Goal: Information Seeking & Learning: Learn about a topic

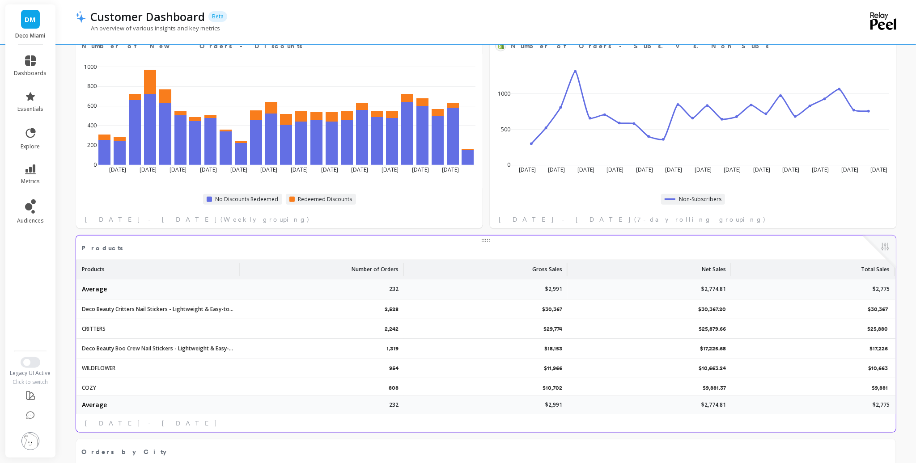
click at [382, 266] on p "Number of Orders" at bounding box center [374, 266] width 47 height 13
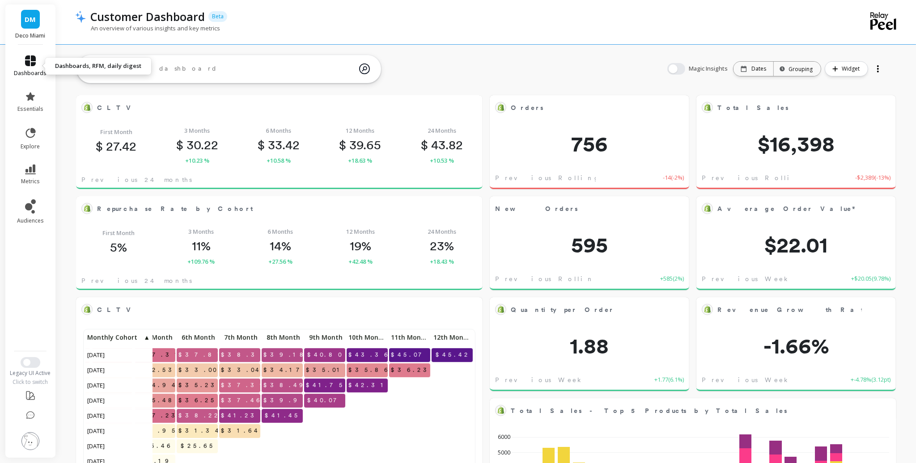
click at [24, 67] on link "dashboards" at bounding box center [30, 65] width 33 height 21
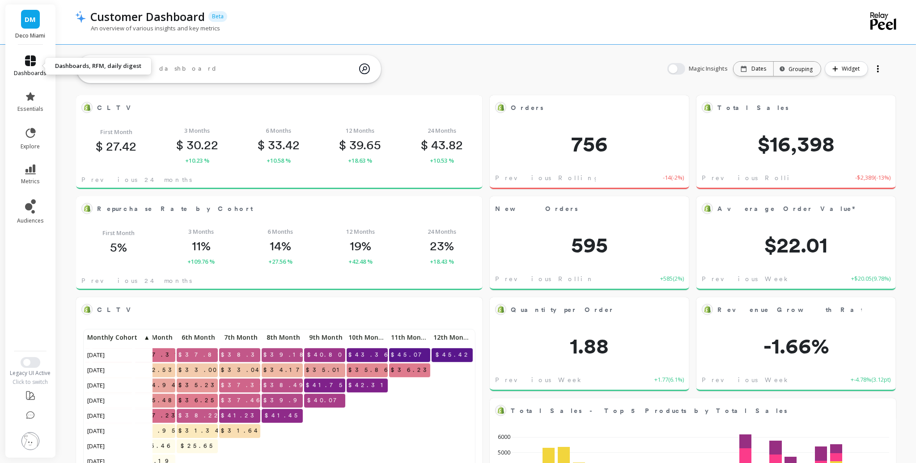
click at [37, 63] on link "dashboards" at bounding box center [30, 65] width 33 height 21
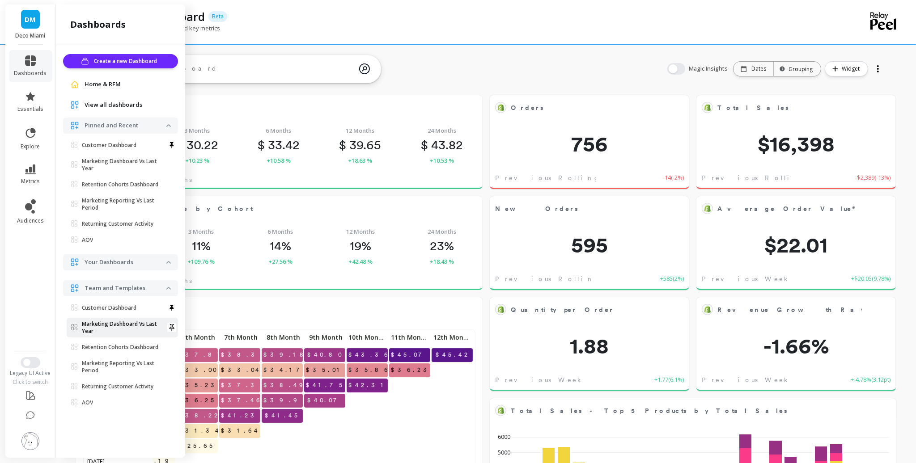
click at [116, 334] on p "Marketing Dashboard Vs Last Year" at bounding box center [124, 328] width 85 height 14
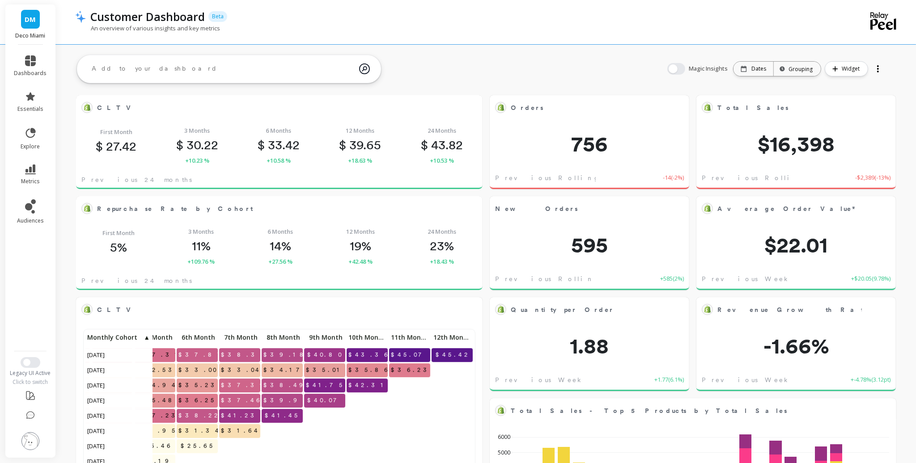
scroll to position [246, 388]
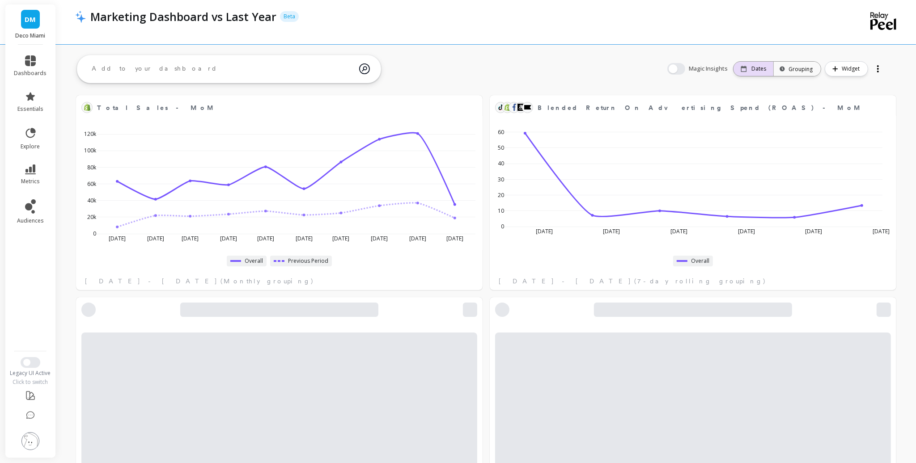
click at [749, 70] on div "Dates" at bounding box center [752, 68] width 25 height 7
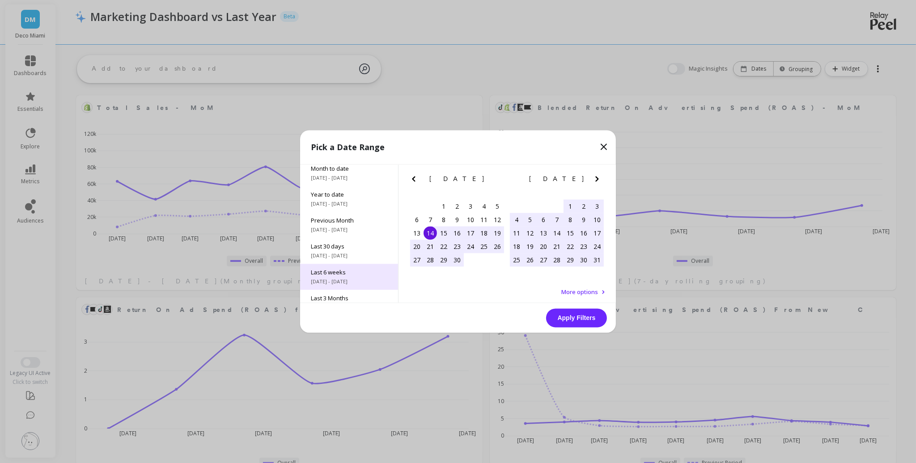
click at [354, 279] on span "9/1/2025 - 10/14/2025" at bounding box center [349, 282] width 76 height 7
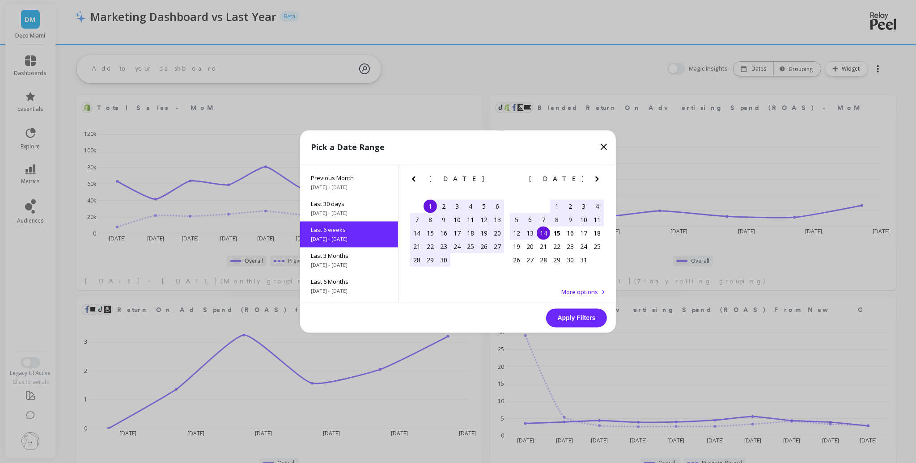
scroll to position [47, 0]
click at [564, 316] on button "Apply Filters" at bounding box center [576, 318] width 61 height 19
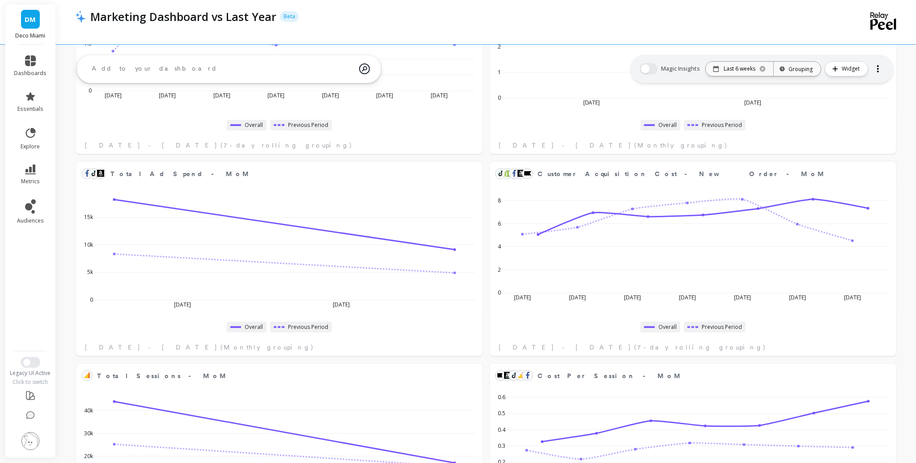
scroll to position [0, 0]
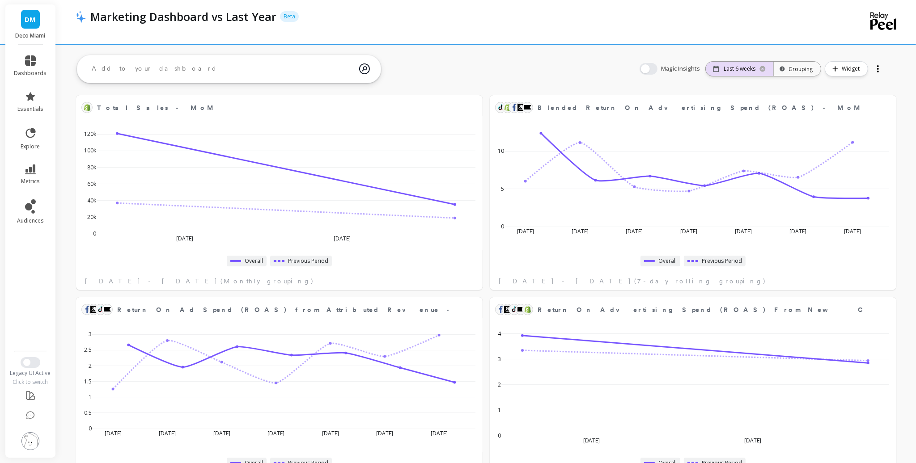
click at [755, 68] on p "Last 6 weeks" at bounding box center [739, 68] width 32 height 7
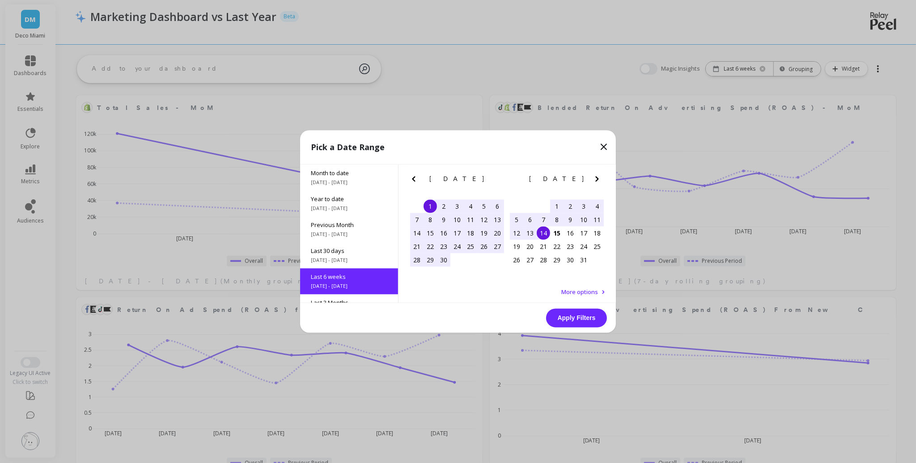
click at [557, 206] on div "1" at bounding box center [556, 206] width 13 height 13
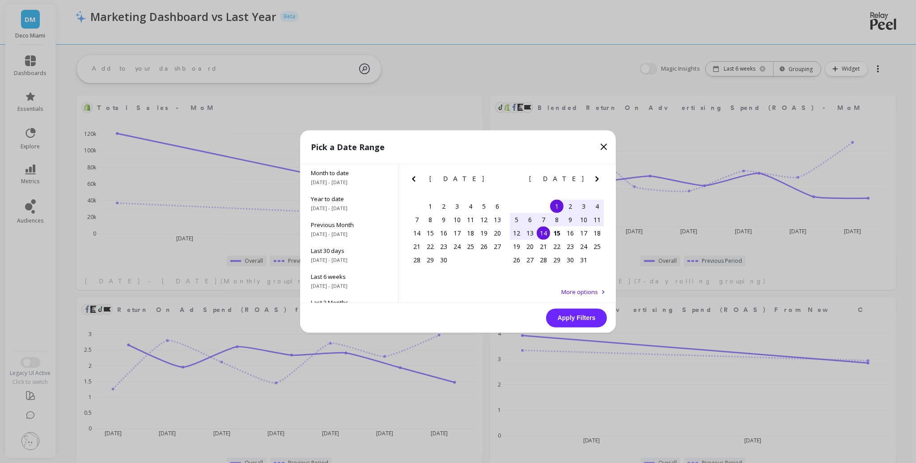
click at [539, 235] on div "14" at bounding box center [543, 233] width 13 height 13
click at [577, 296] on span "More options" at bounding box center [579, 292] width 37 height 8
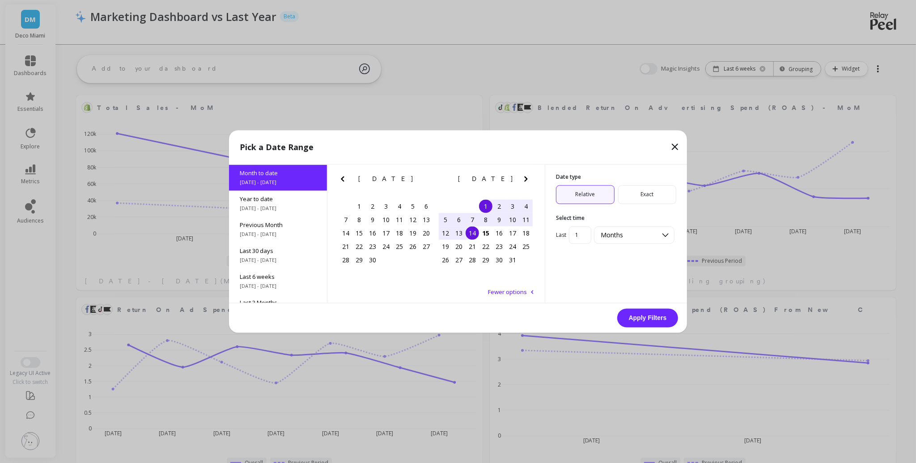
click at [583, 236] on input "1" at bounding box center [580, 235] width 22 height 17
click at [611, 238] on span "Months" at bounding box center [611, 235] width 22 height 8
click at [623, 305] on div "Years" at bounding box center [634, 308] width 69 height 8
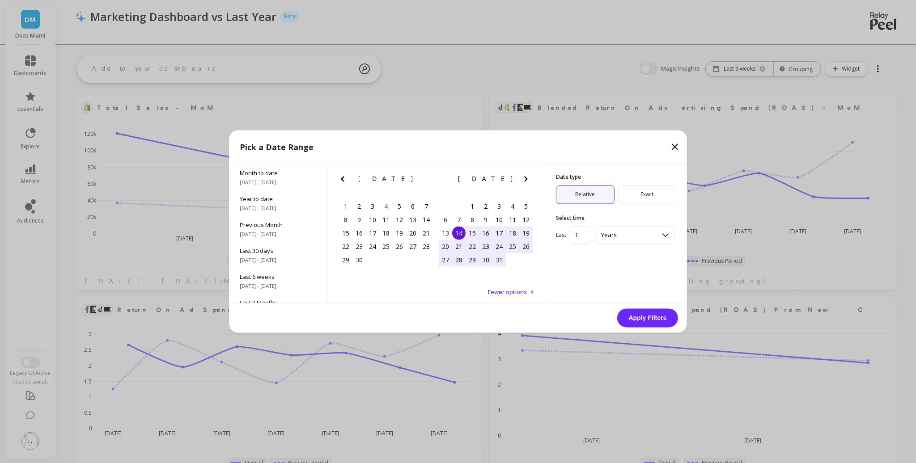
click at [649, 316] on button "Apply Filters" at bounding box center [647, 318] width 61 height 19
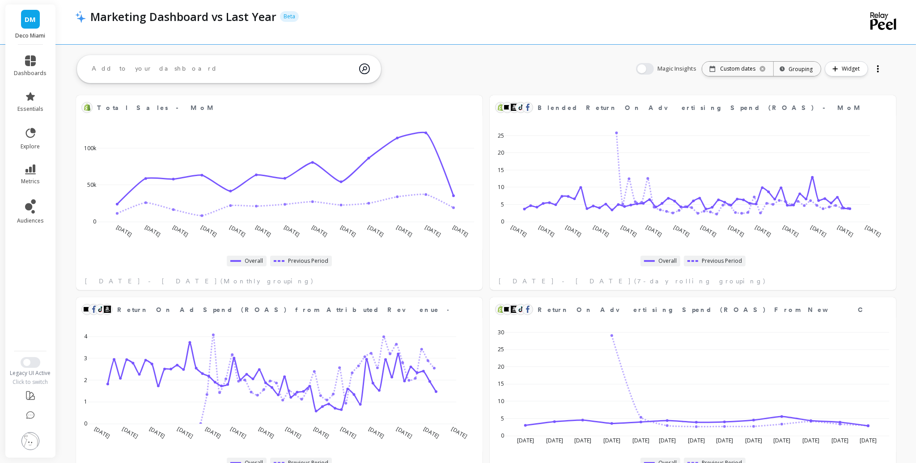
click at [721, 78] on div "Magic Insights Date: Custom dates Time grouping: Grouping Widget" at bounding box center [759, 69] width 267 height 29
click at [721, 74] on div "Custom dates" at bounding box center [737, 69] width 71 height 14
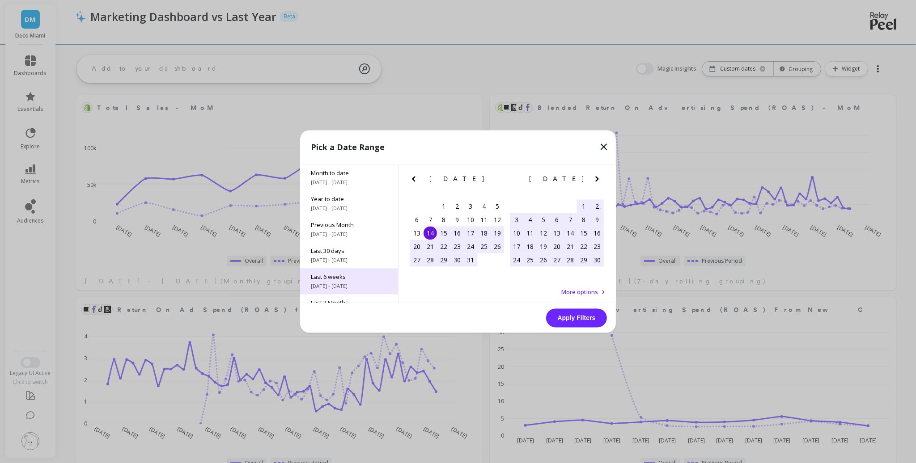
click at [367, 272] on div "Last 6 weeks 9/1/2025 - 10/14/2025" at bounding box center [349, 282] width 98 height 26
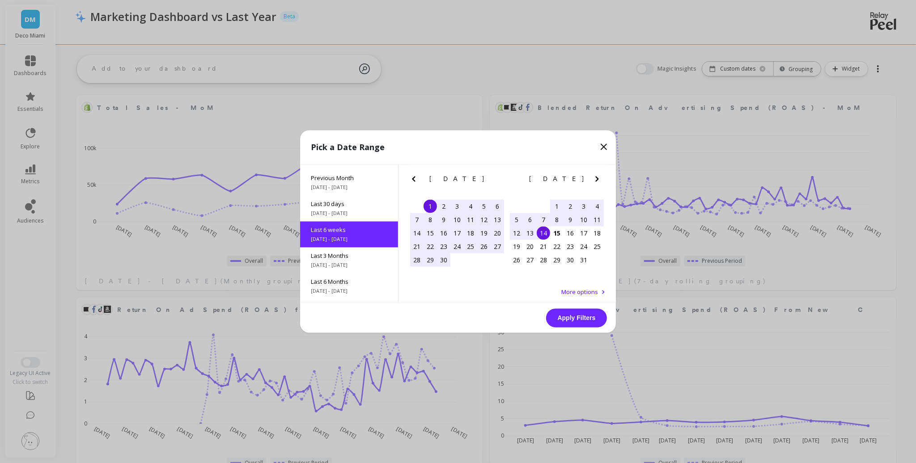
scroll to position [47, 0]
click at [591, 313] on button "Apply Filters" at bounding box center [576, 318] width 61 height 19
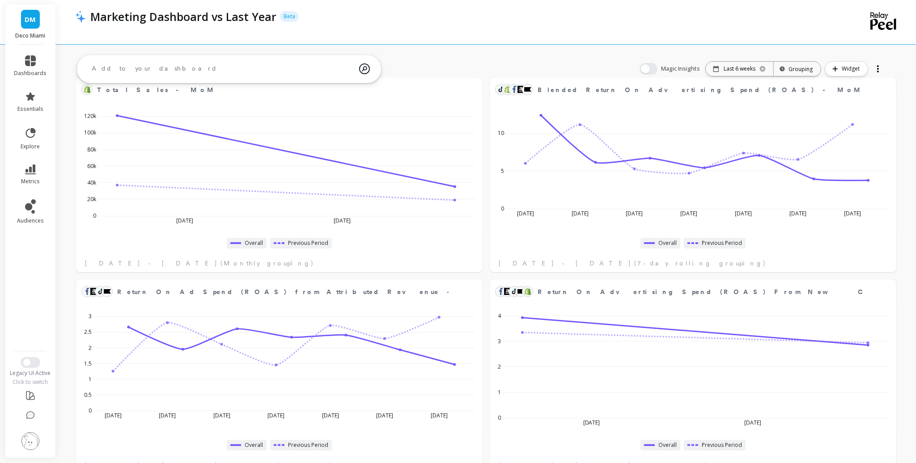
scroll to position [0, 0]
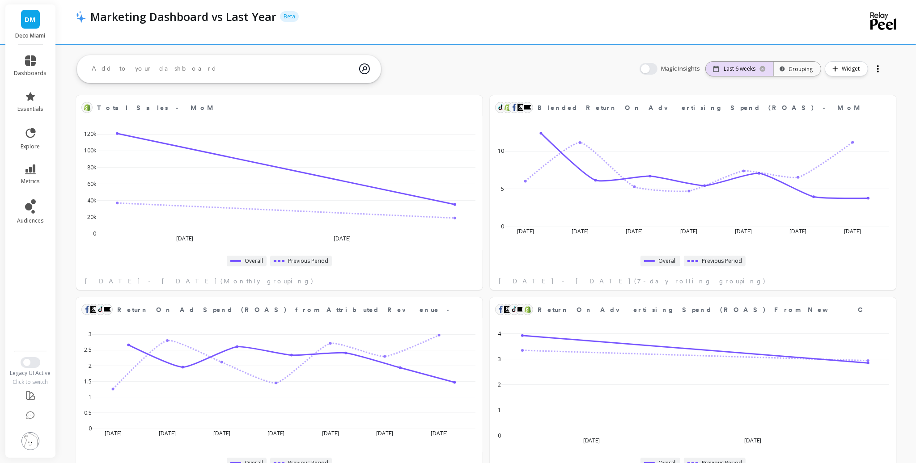
click at [723, 63] on div "Last 6 weeks" at bounding box center [740, 69] width 68 height 14
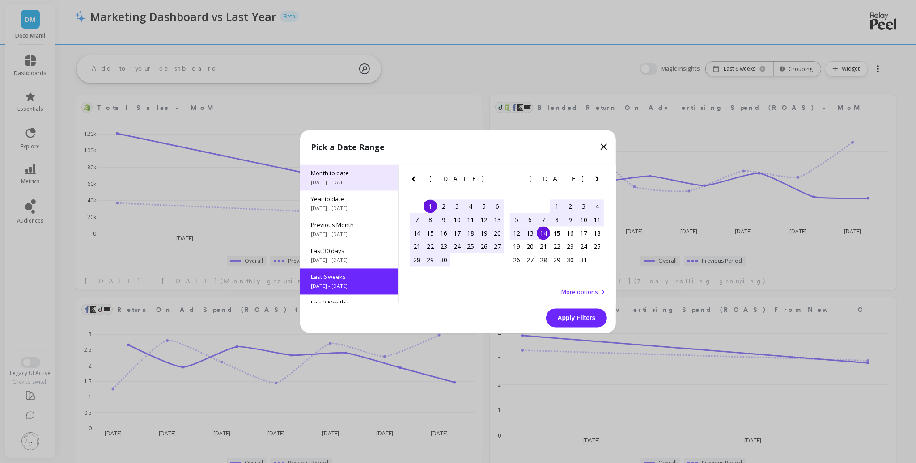
click at [355, 181] on span "10/1/2025 - 10/14/2025" at bounding box center [349, 182] width 76 height 7
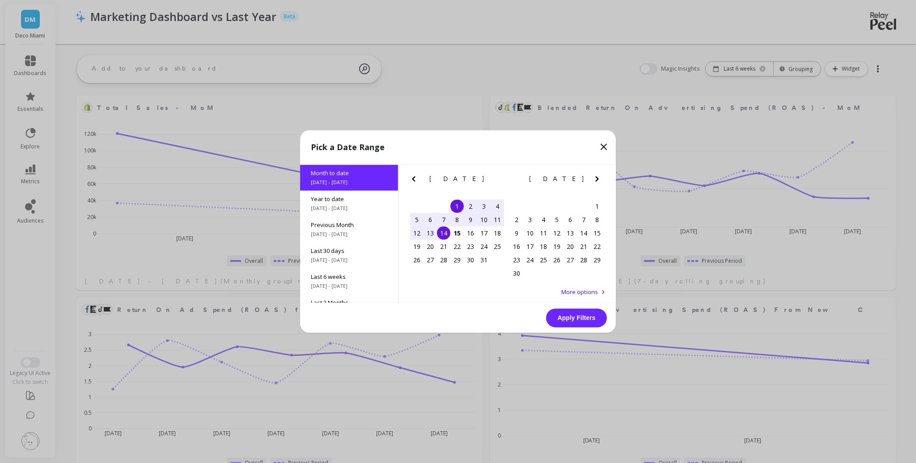
click at [565, 313] on button "Apply Filters" at bounding box center [576, 318] width 61 height 19
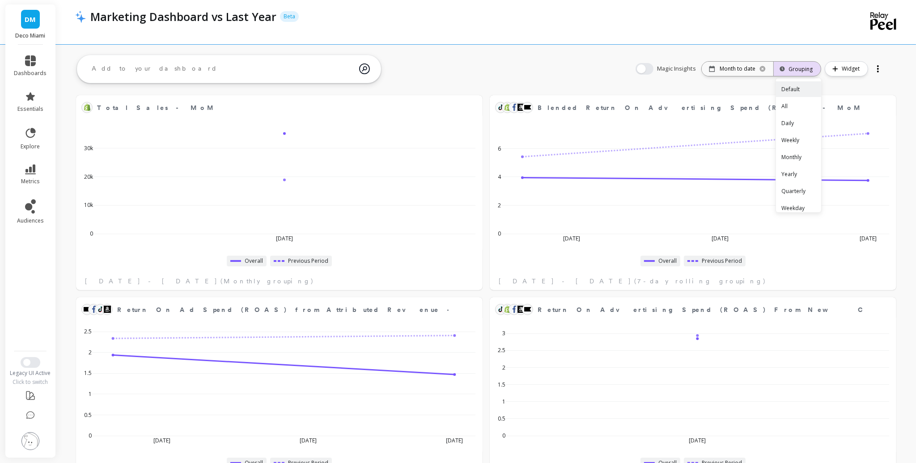
click at [789, 67] on div "Grouping" at bounding box center [797, 69] width 31 height 8
click at [754, 73] on div "Month to date" at bounding box center [738, 69] width 72 height 14
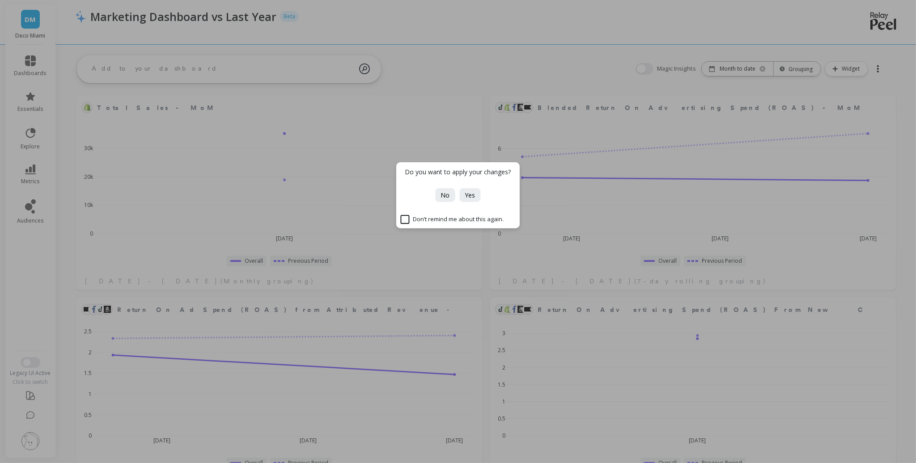
click at [771, 117] on div "Do you want to apply your changes? No Yes Don’t remind me about this again." at bounding box center [458, 231] width 916 height 463
click at [443, 196] on span "No" at bounding box center [445, 195] width 9 height 8
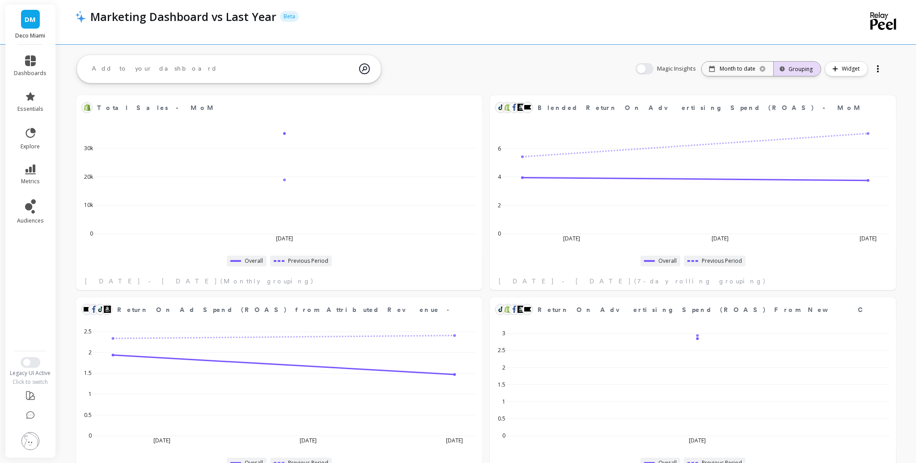
click at [804, 75] on div "Grouping" at bounding box center [797, 69] width 47 height 20
click at [810, 178] on div "Yearly" at bounding box center [798, 174] width 45 height 16
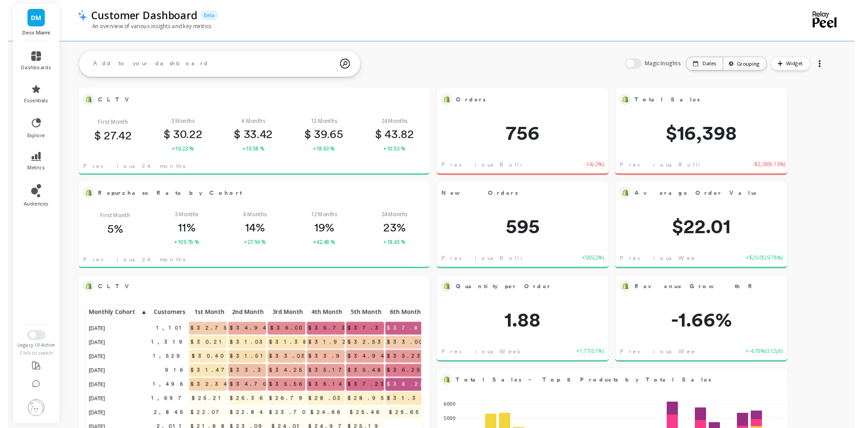
scroll to position [246, 361]
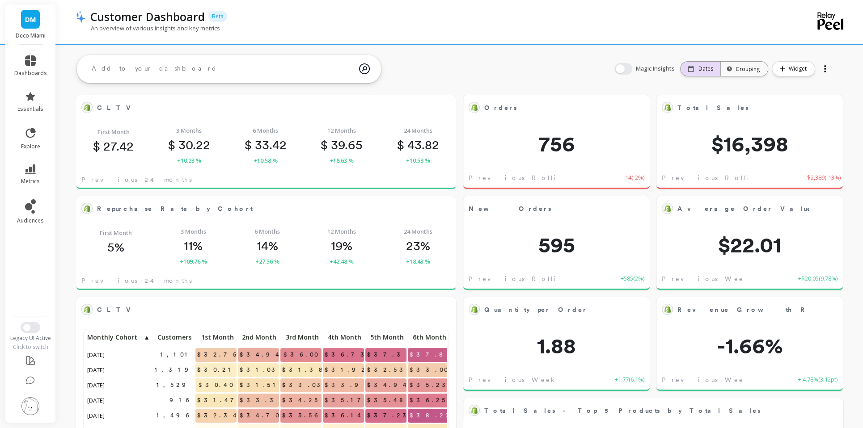
click at [700, 72] on div "Dates" at bounding box center [700, 68] width 25 height 7
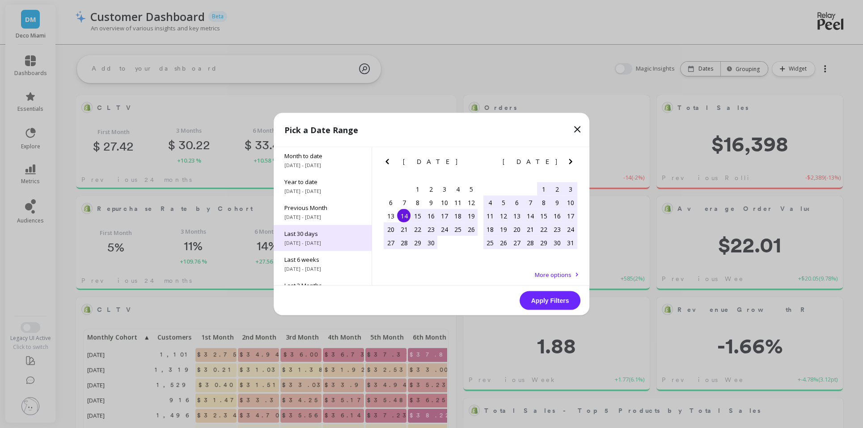
click at [338, 238] on div "Last 30 days 9/14/2025 - 10/14/2025" at bounding box center [323, 238] width 98 height 26
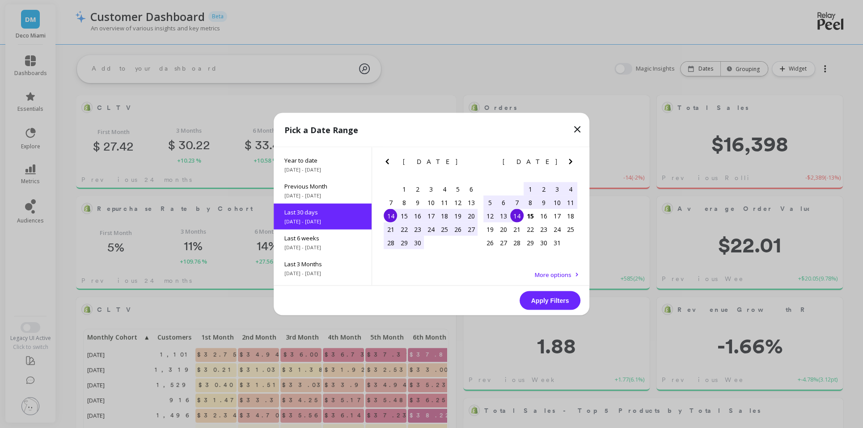
scroll to position [21, 0]
click at [562, 291] on div "Apply Filters" at bounding box center [432, 301] width 316 height 30
click at [560, 298] on button "Apply Filters" at bounding box center [550, 301] width 61 height 19
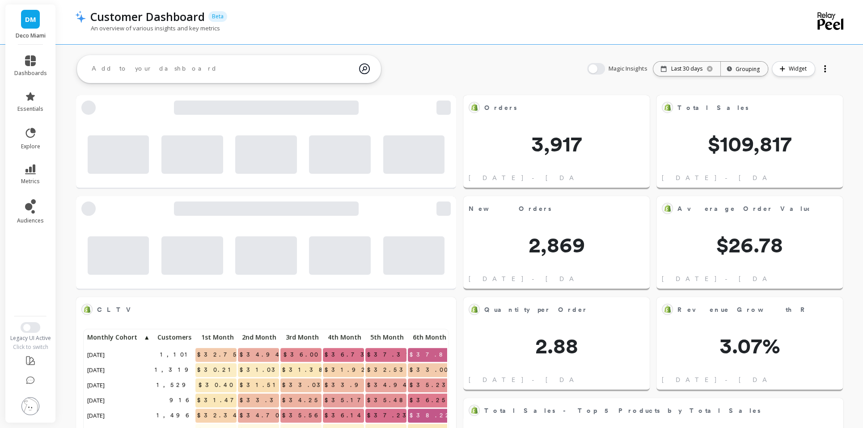
scroll to position [246, 361]
